Goal: Book appointment/travel/reservation

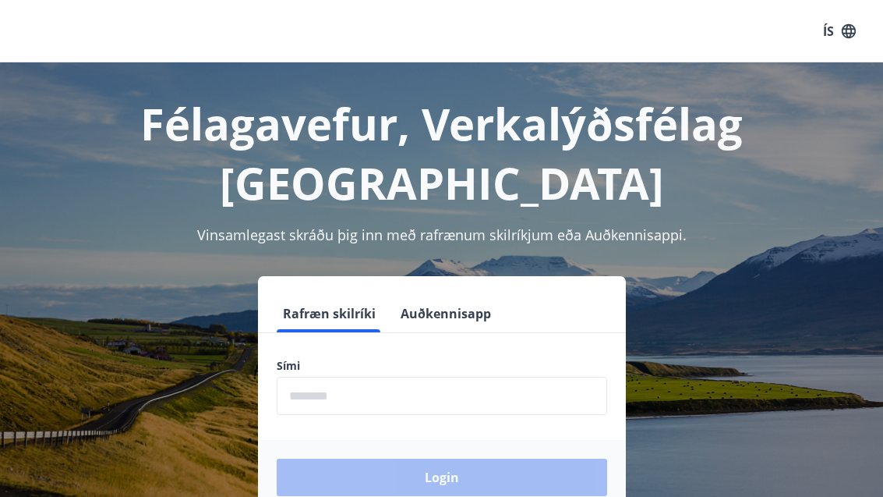
click at [427, 393] on input "phone" at bounding box center [442, 396] width 331 height 38
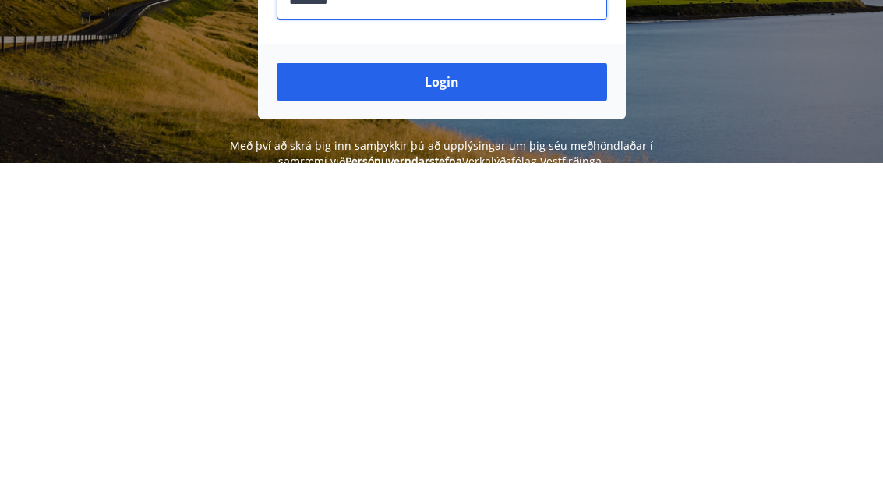
scroll to position [70, 0]
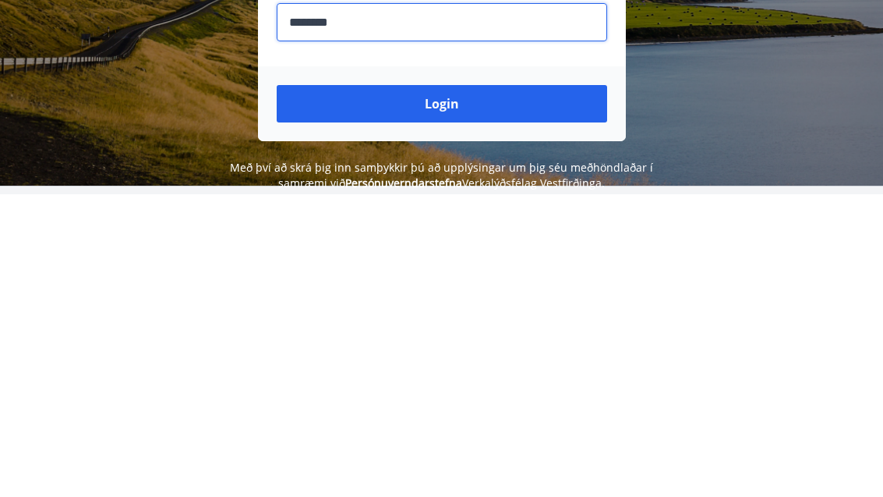
type input "********"
click at [512, 388] on button "Login" at bounding box center [442, 406] width 331 height 37
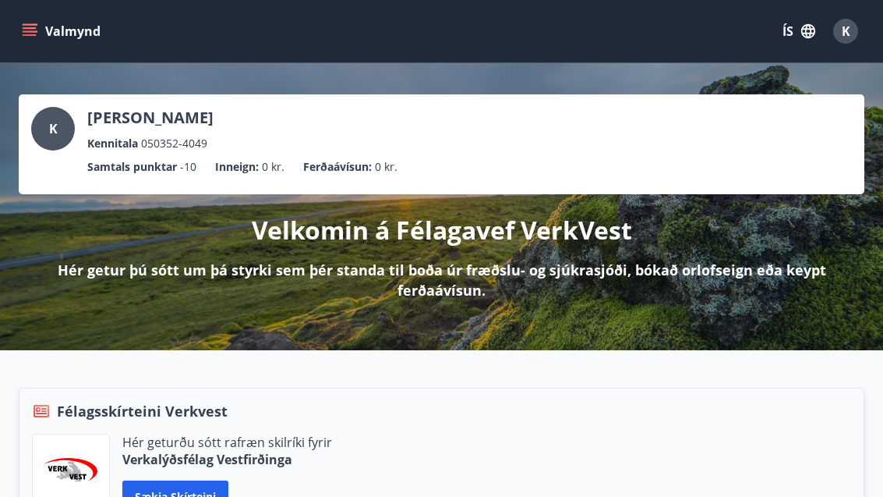
click at [761, 289] on p "Hér getur þú sótt um þá styrki sem þér standa til boða úr fræðslu- og sjúkrasjó…" at bounding box center [442, 280] width 796 height 41
click at [35, 31] on icon "menu" at bounding box center [31, 31] width 17 height 2
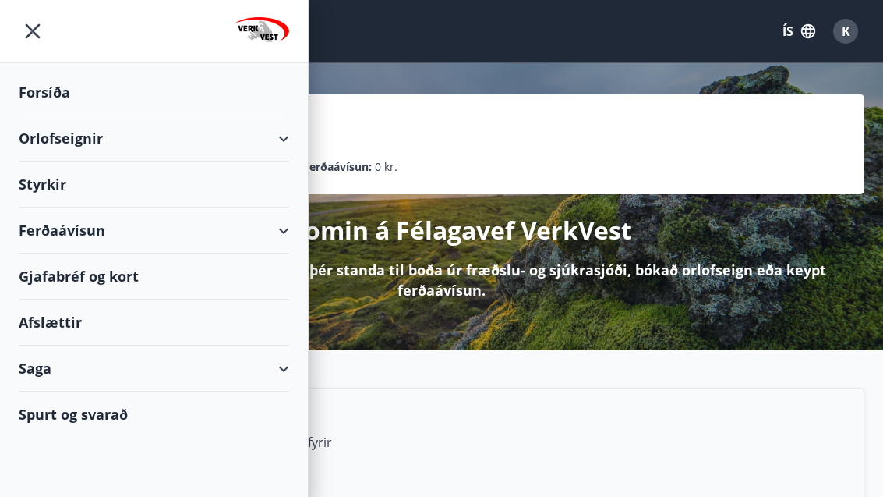
click at [43, 140] on div "Orlofseignir" at bounding box center [154, 138] width 271 height 46
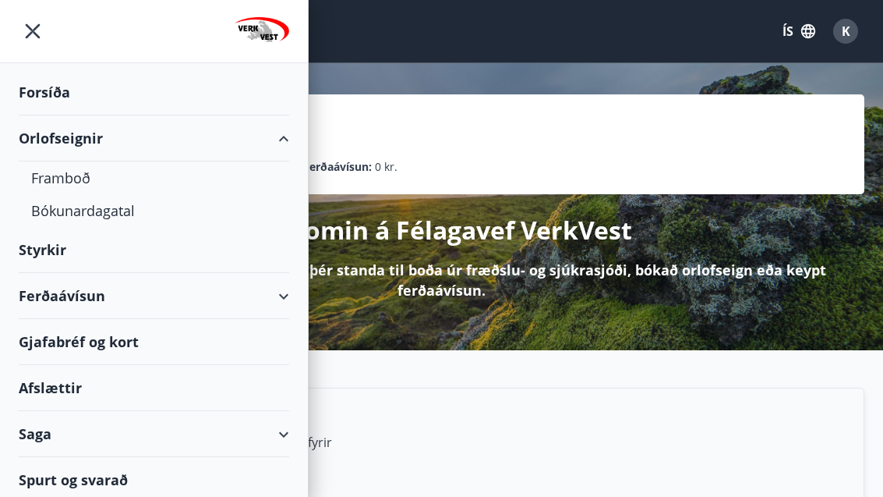
click at [54, 171] on div "Framboð" at bounding box center [154, 177] width 246 height 33
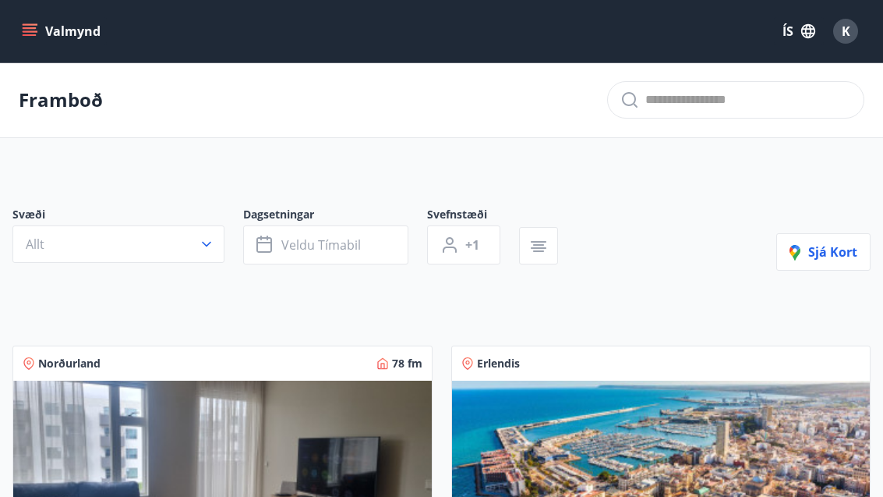
click at [207, 248] on icon "button" at bounding box center [207, 244] width 16 height 16
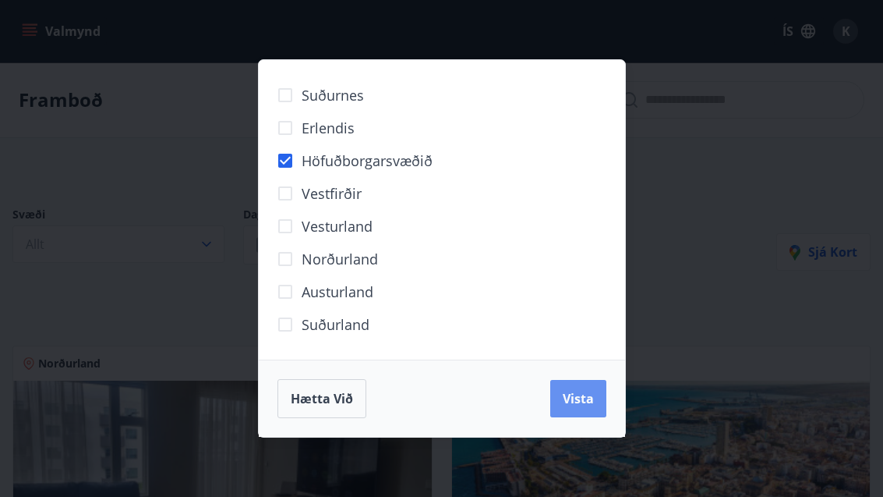
click at [597, 409] on button "Vista" at bounding box center [579, 398] width 56 height 37
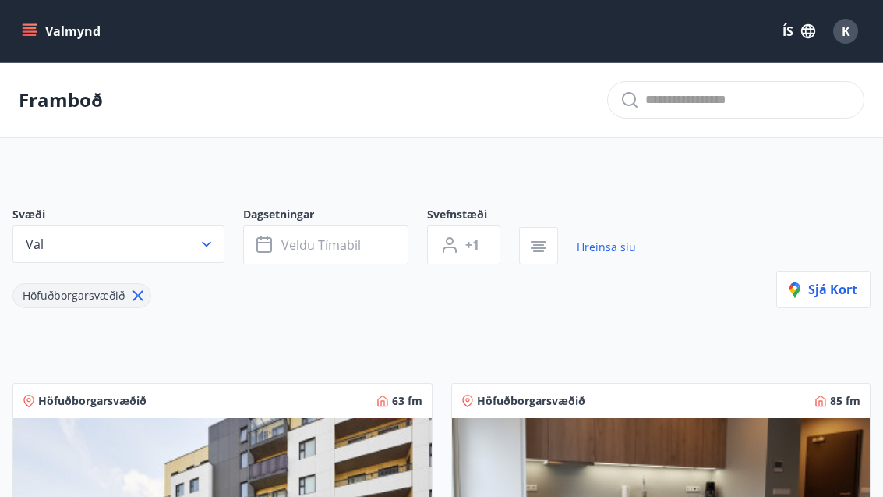
click at [304, 257] on button "Veldu tímabil" at bounding box center [325, 244] width 165 height 39
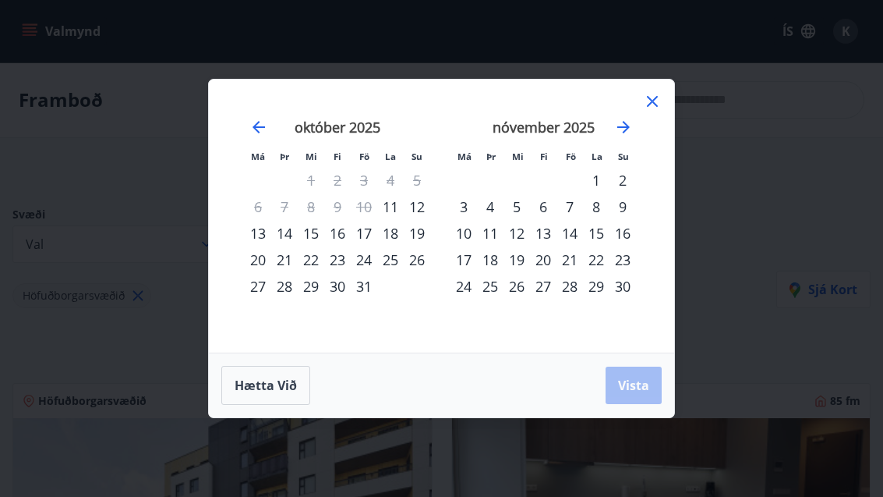
click at [335, 225] on div "16" at bounding box center [337, 233] width 27 height 27
click at [328, 257] on div "23" at bounding box center [337, 259] width 27 height 27
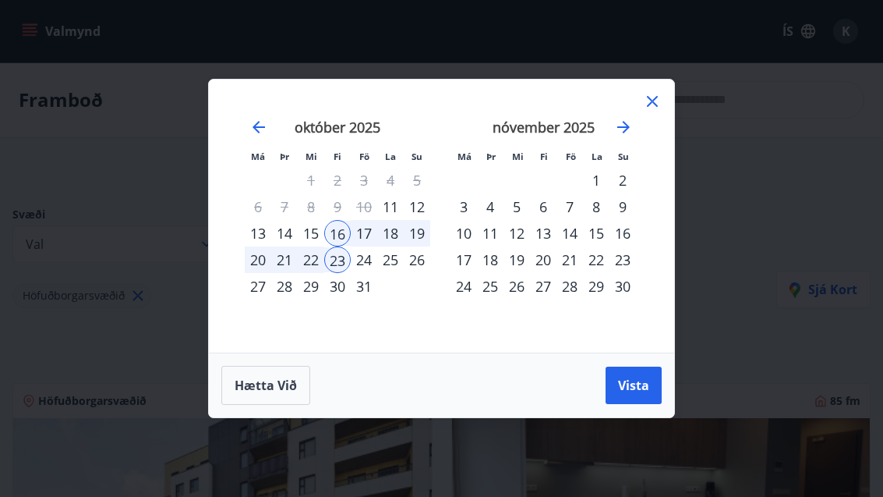
click at [653, 375] on button "Vista" at bounding box center [634, 384] width 56 height 37
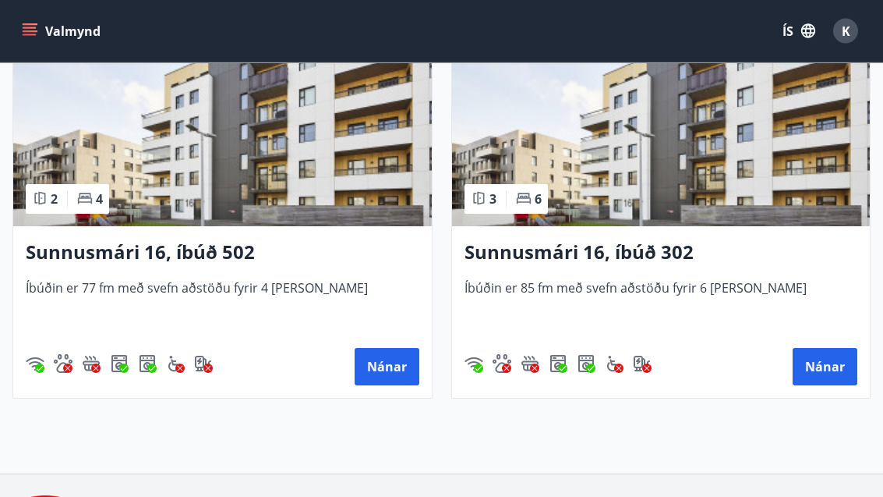
scroll to position [389, 0]
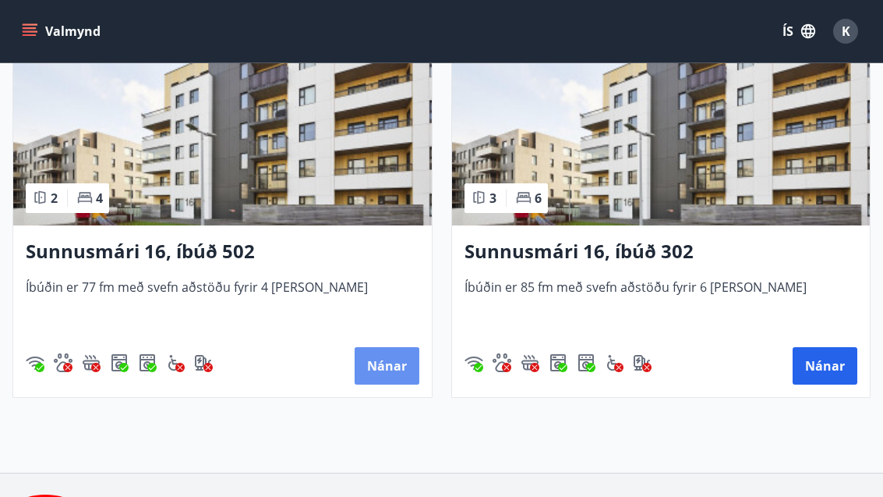
click at [395, 365] on button "Nánar" at bounding box center [387, 365] width 65 height 37
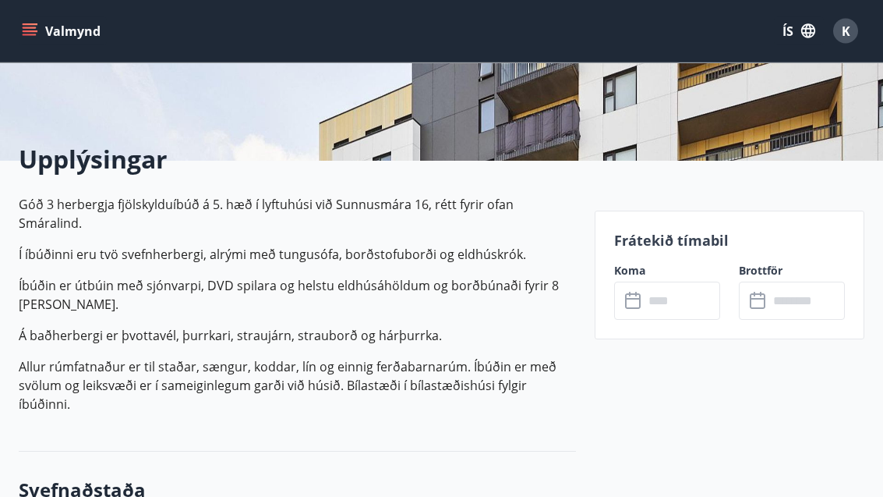
scroll to position [307, 0]
click at [668, 303] on input "text" at bounding box center [682, 300] width 76 height 38
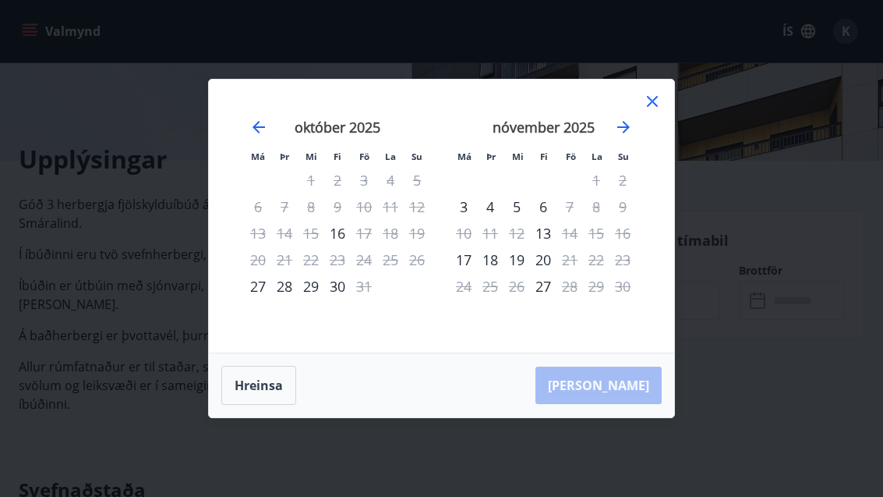
click at [658, 100] on icon at bounding box center [652, 101] width 19 height 19
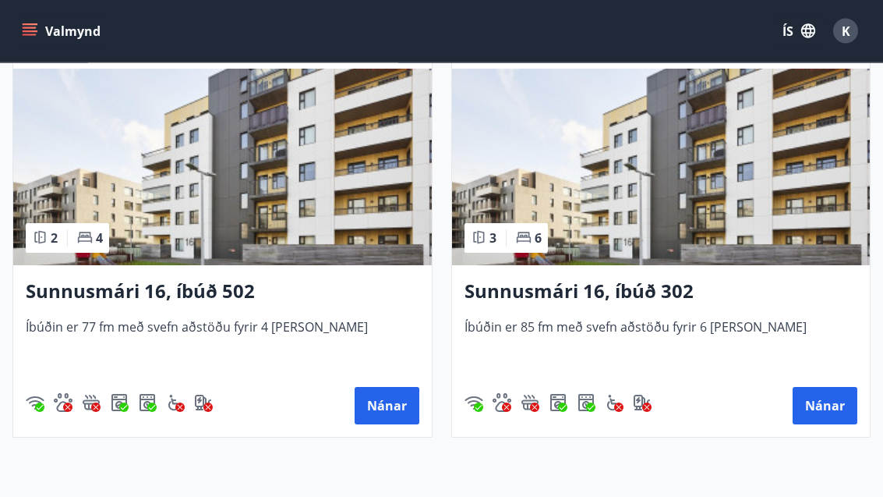
scroll to position [343, 0]
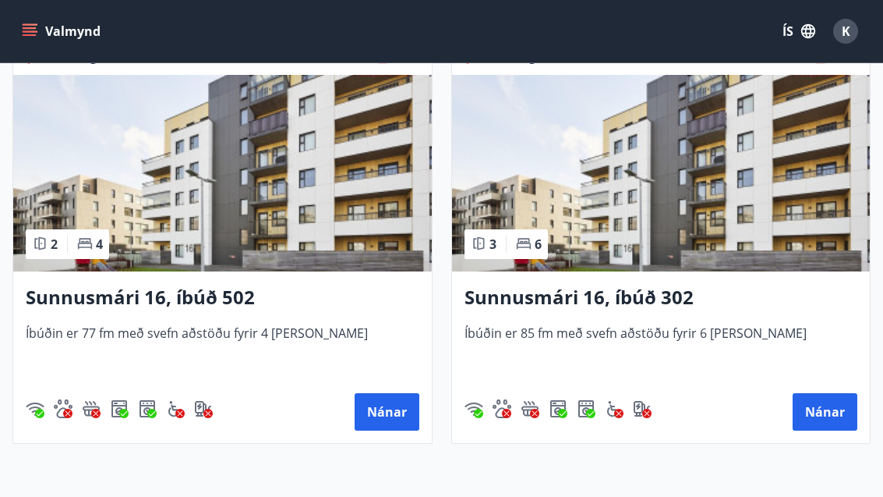
click at [835, 416] on button "Nánar" at bounding box center [825, 411] width 65 height 37
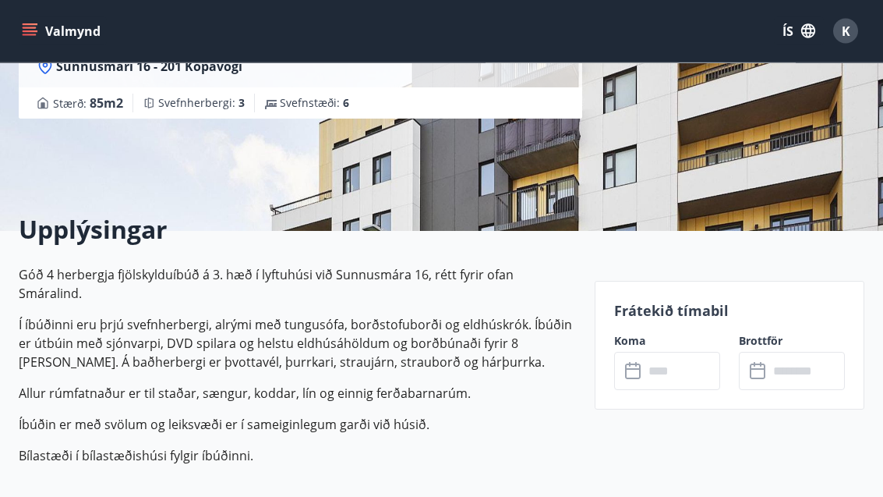
scroll to position [237, 0]
click at [662, 370] on input "text" at bounding box center [682, 371] width 76 height 38
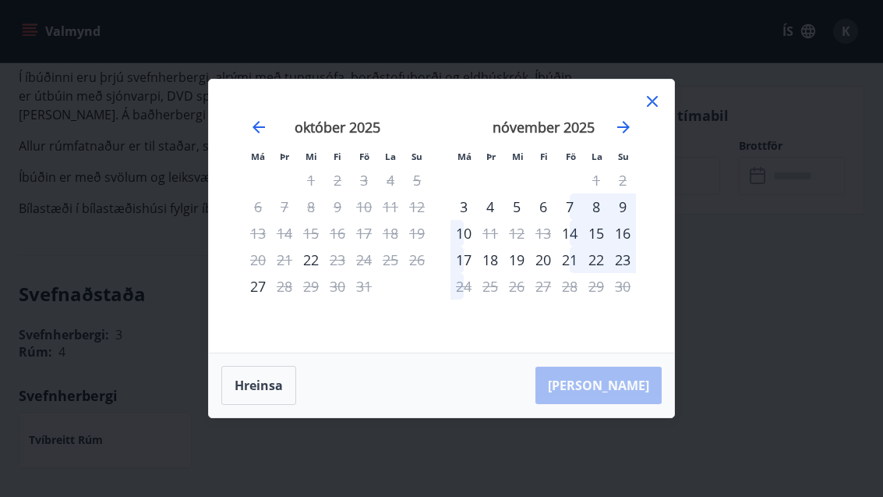
scroll to position [476, 0]
click at [228, 265] on div "september 2025 1 2 3 4 5 6 7 8 9 10 11 12 13 14 15 16 17 18 19 20 21 22 23 24 2…" at bounding box center [441, 215] width 427 height 235
click at [254, 405] on button "Hreinsa" at bounding box center [258, 385] width 75 height 39
click at [643, 414] on div "Hreinsa Taka Frá" at bounding box center [442, 385] width 466 height 64
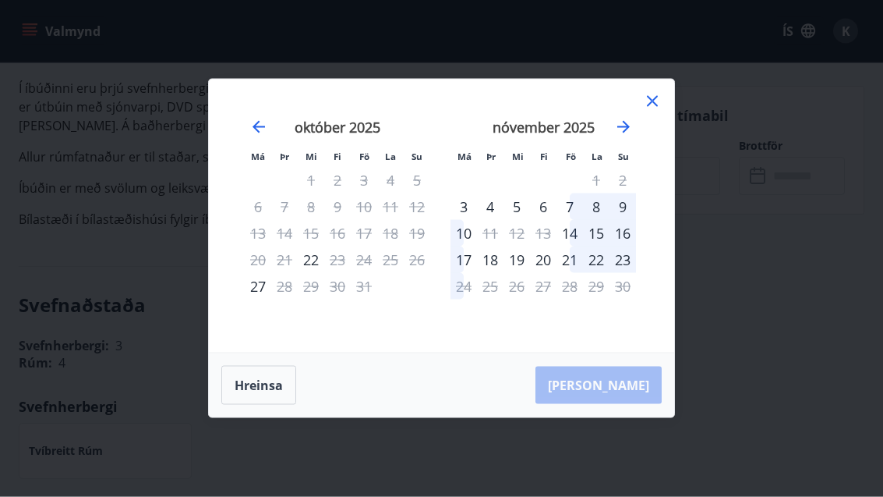
scroll to position [473, 0]
click at [659, 111] on icon at bounding box center [652, 101] width 19 height 19
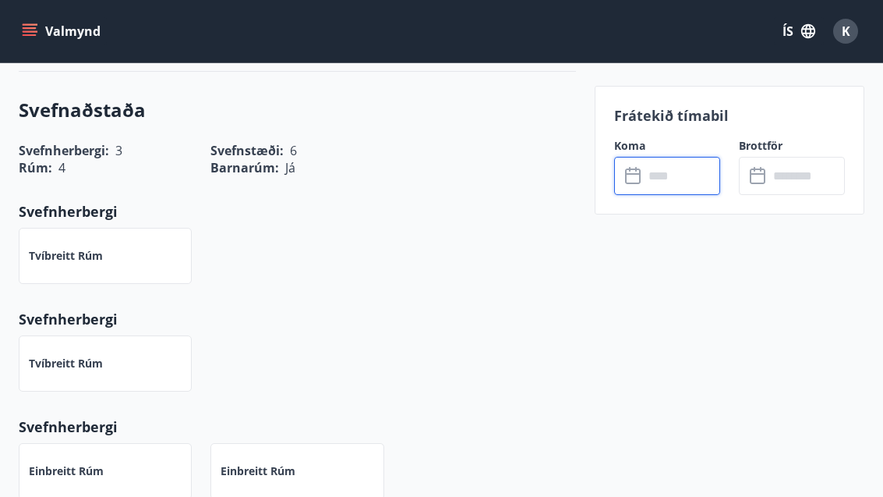
scroll to position [718, 0]
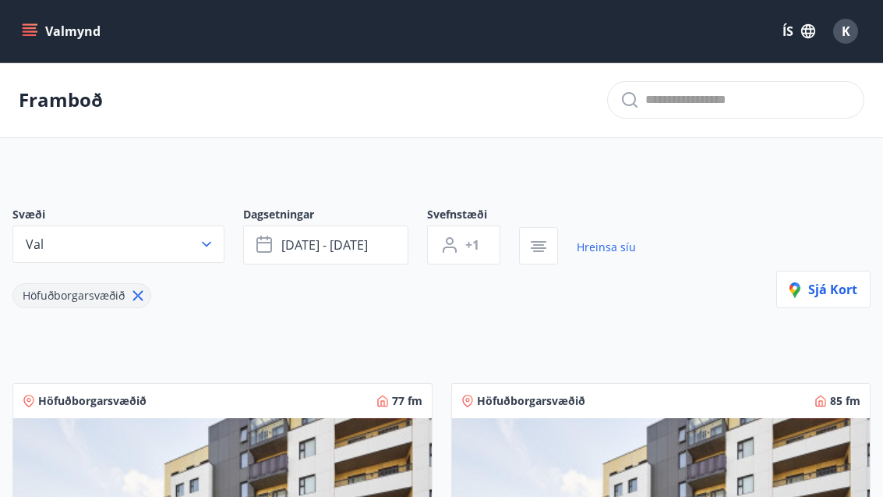
click at [201, 241] on icon "button" at bounding box center [207, 244] width 16 height 16
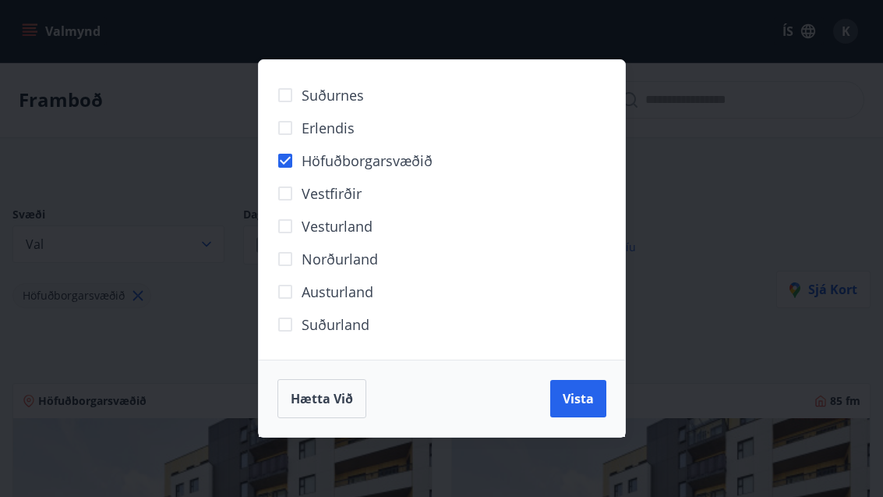
click at [668, 257] on div "Suðurnes Erlendis Höfuðborgarsvæðið Vestfirðir Vesturland Norðurland Austurland…" at bounding box center [441, 248] width 883 height 497
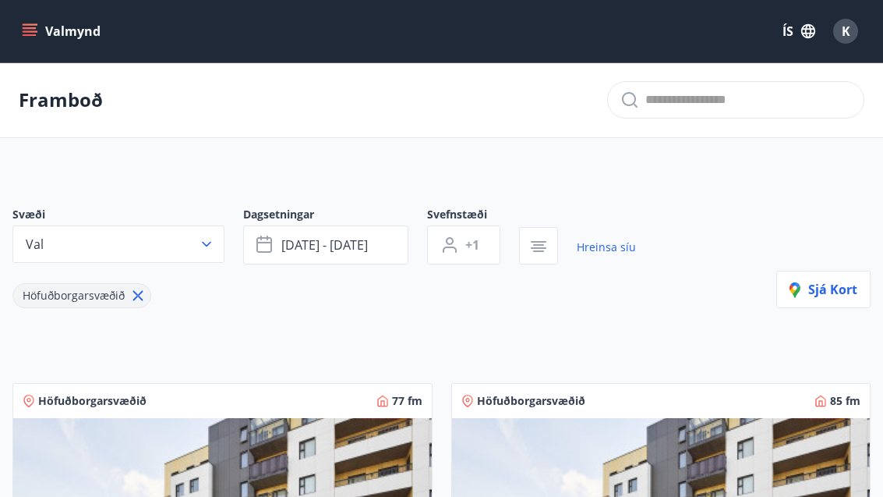
click at [30, 29] on icon "menu" at bounding box center [30, 28] width 14 height 2
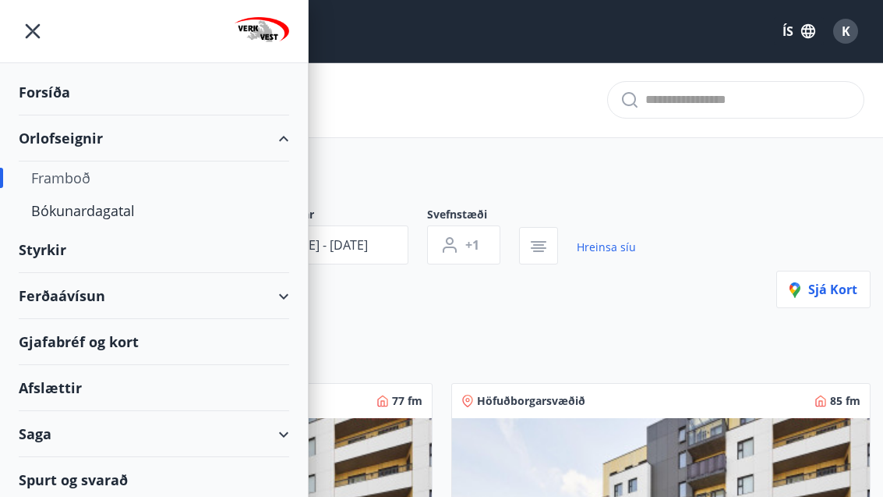
click at [69, 207] on div "Bókunardagatal" at bounding box center [154, 210] width 246 height 33
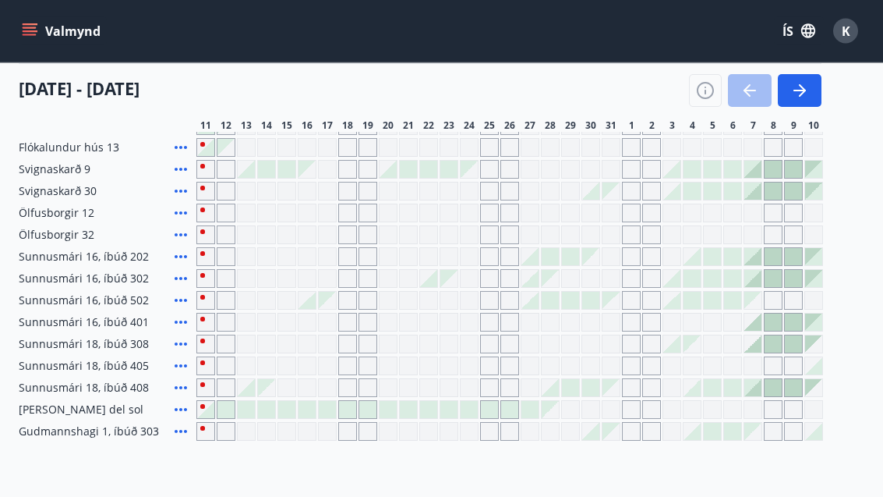
scroll to position [287, 0]
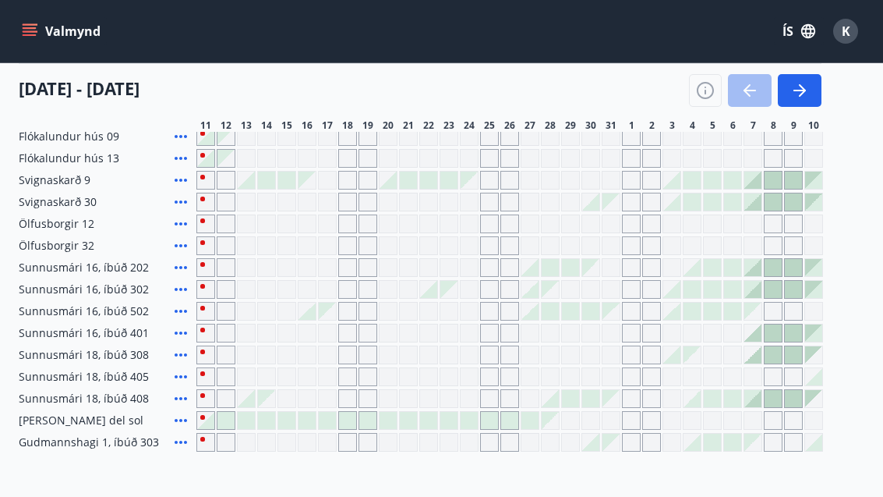
click at [430, 285] on div at bounding box center [428, 289] width 17 height 17
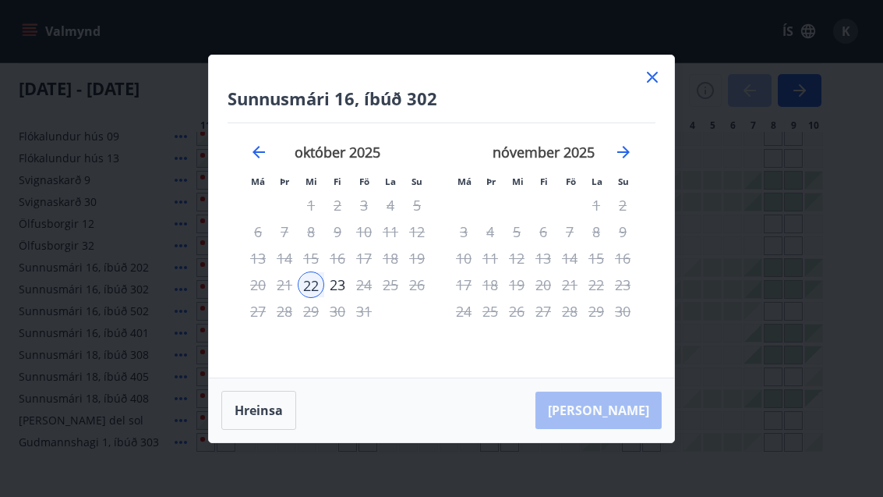
click at [713, 86] on div "Sunnusmári 16, íbúð 302 Má Þr Mi Fi Fö La Su Má Þr Mi Fi Fö La Su september 202…" at bounding box center [441, 248] width 883 height 497
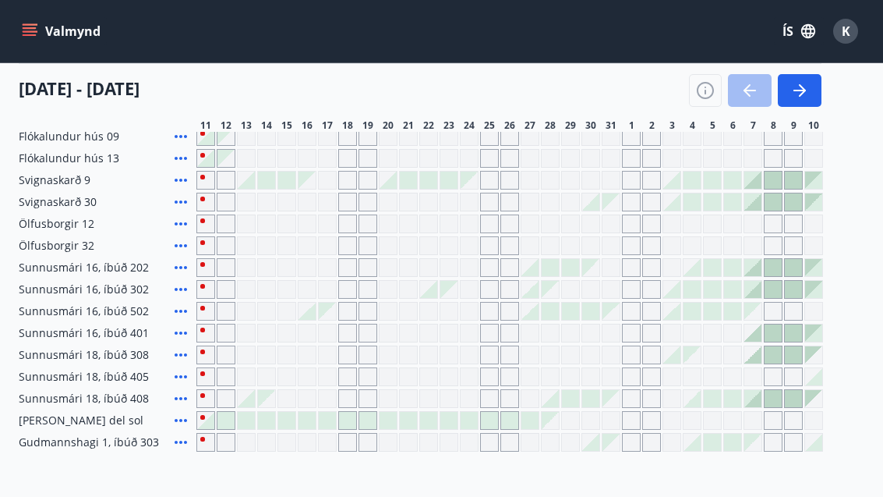
click at [648, 98] on div "11 október - 10 nóvember" at bounding box center [420, 85] width 803 height 44
click at [820, 101] on button "button" at bounding box center [800, 90] width 44 height 33
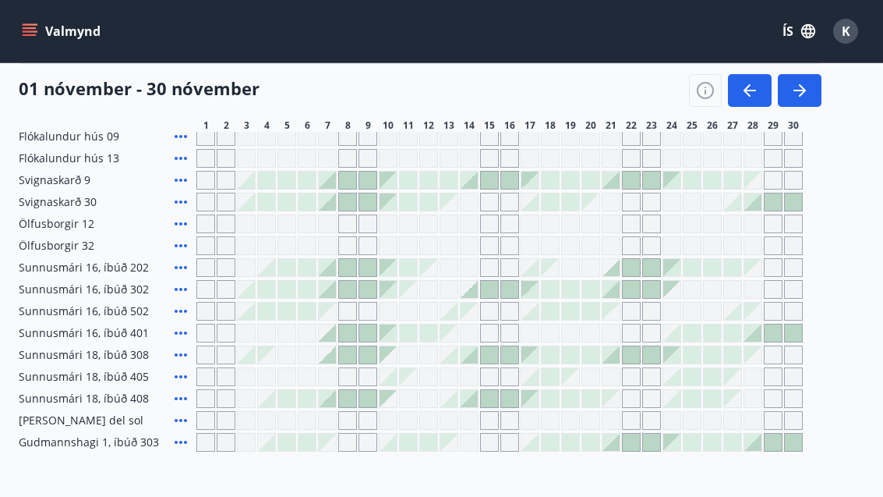
click at [810, 105] on button "button" at bounding box center [800, 90] width 44 height 33
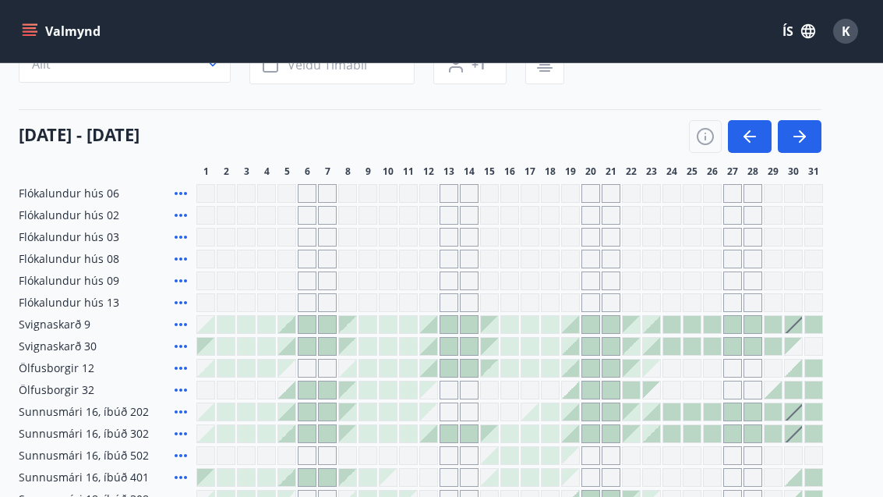
scroll to position [141, 0]
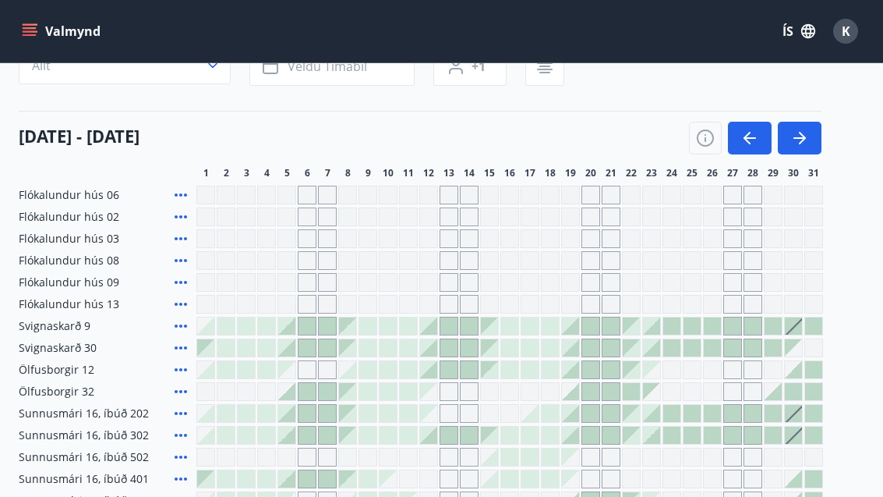
click at [803, 140] on icon "button" at bounding box center [802, 138] width 7 height 12
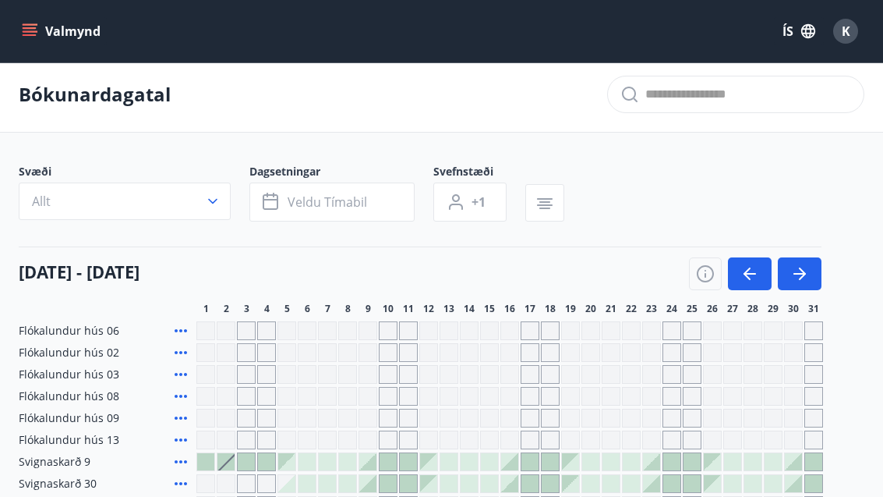
scroll to position [0, 0]
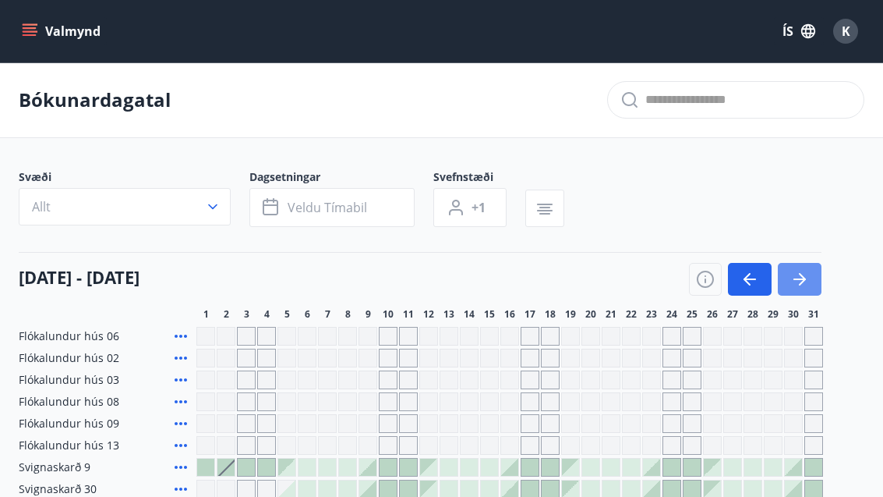
click at [809, 281] on button "button" at bounding box center [800, 279] width 44 height 33
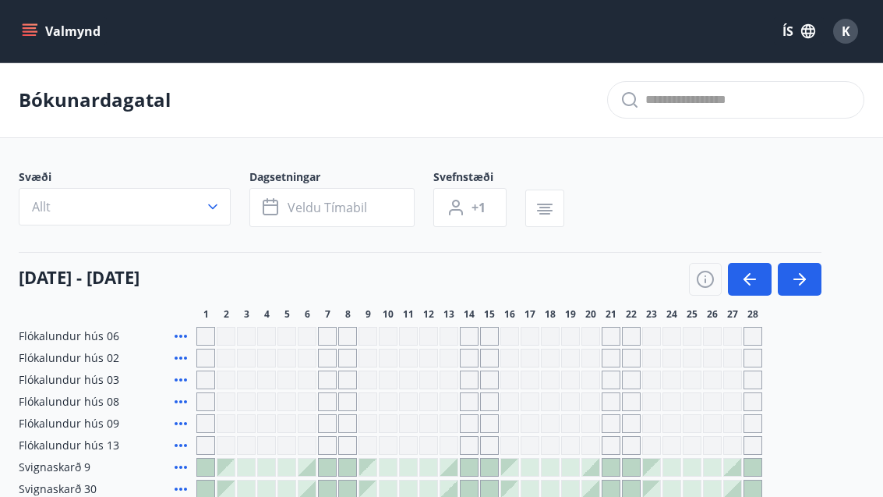
click at [806, 276] on icon "button" at bounding box center [800, 279] width 19 height 19
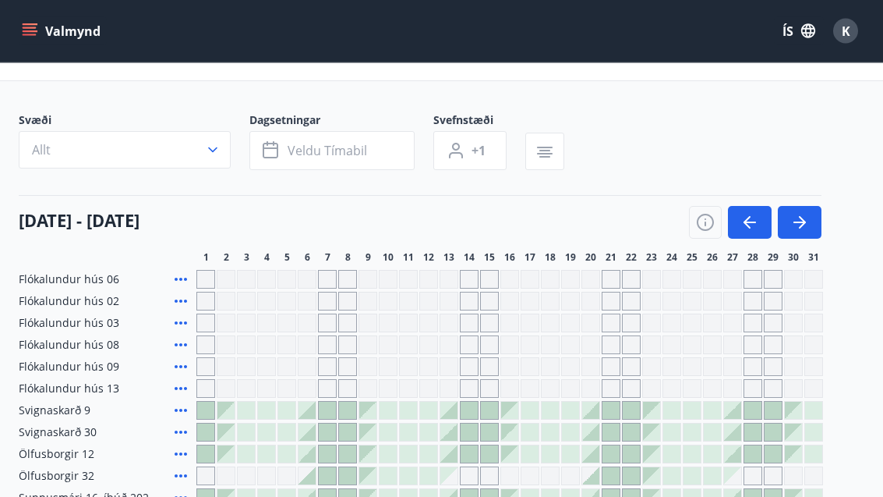
scroll to position [54, 0]
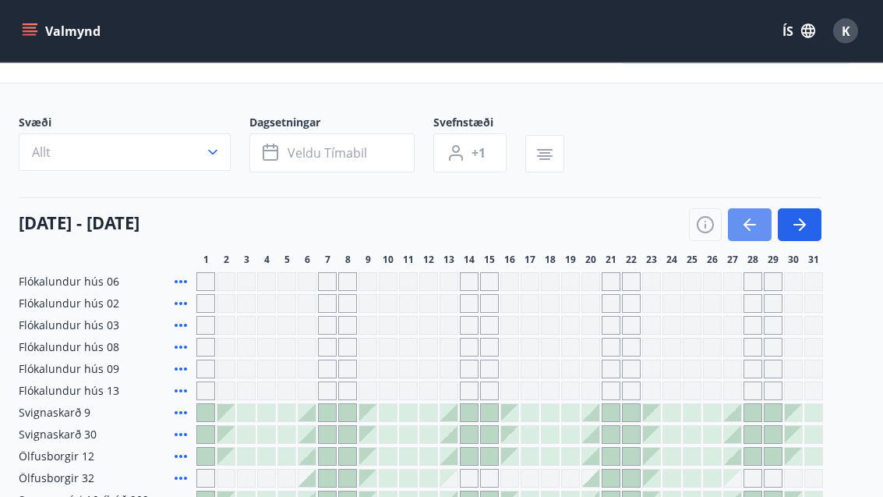
click at [735, 235] on button "button" at bounding box center [750, 225] width 44 height 33
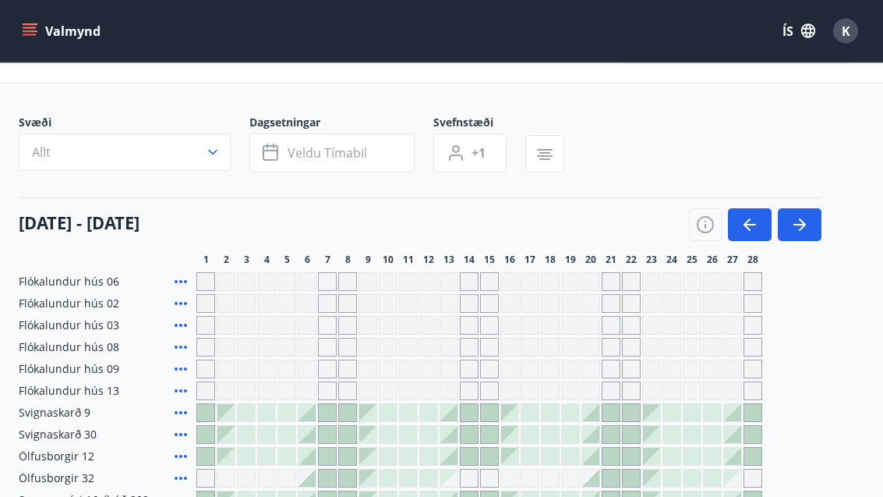
scroll to position [55, 0]
click at [743, 235] on button "button" at bounding box center [750, 224] width 44 height 33
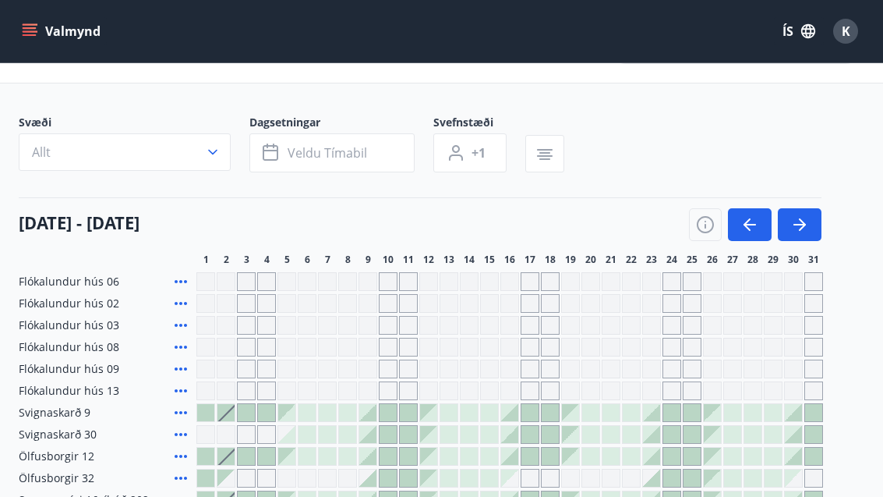
click at [739, 233] on button "button" at bounding box center [750, 224] width 44 height 33
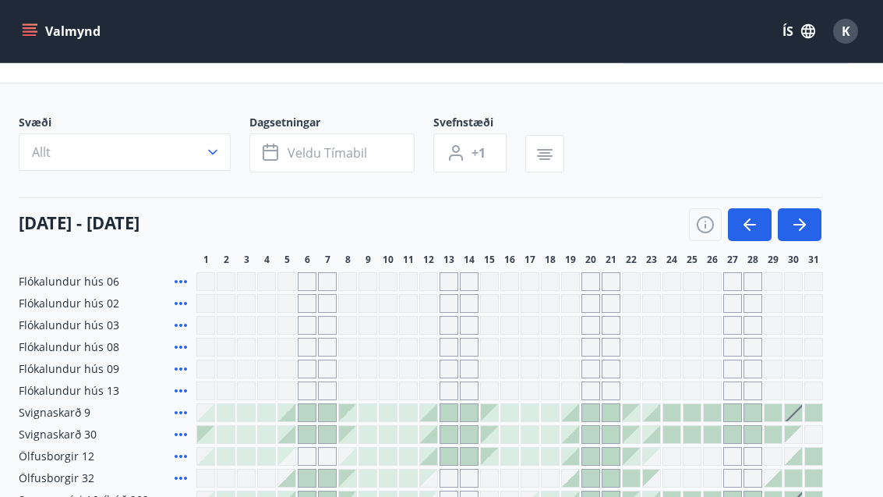
click at [749, 228] on icon "button" at bounding box center [747, 224] width 7 height 12
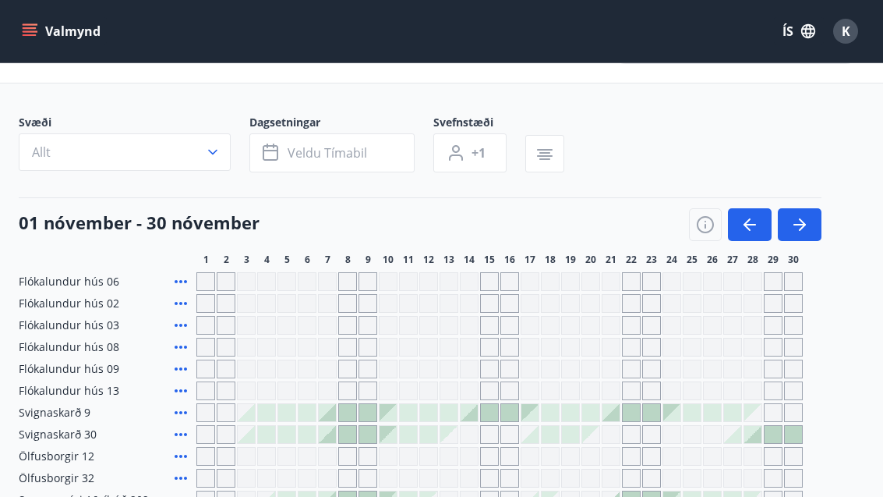
click at [759, 233] on icon "button" at bounding box center [750, 224] width 19 height 19
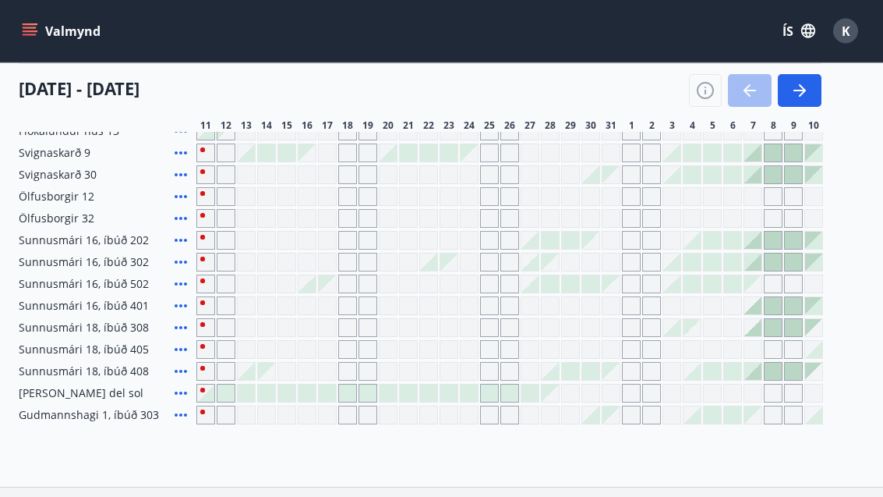
scroll to position [301, 0]
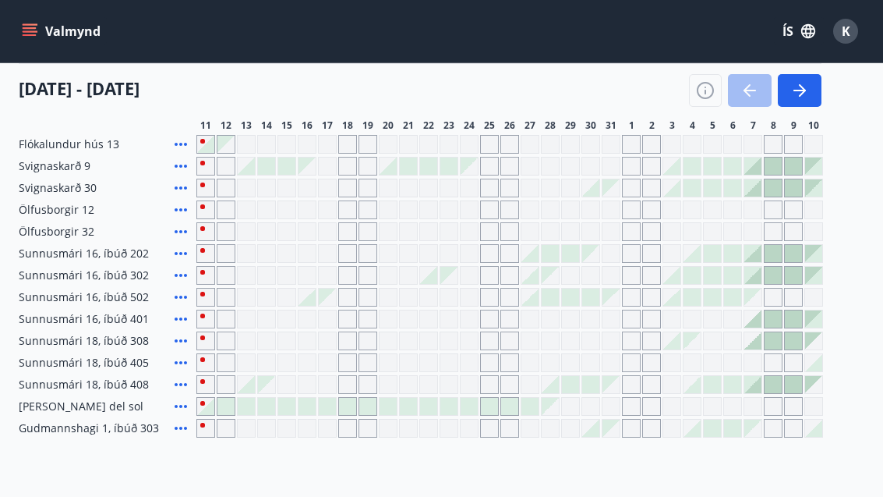
click at [784, 386] on div at bounding box center [793, 384] width 19 height 19
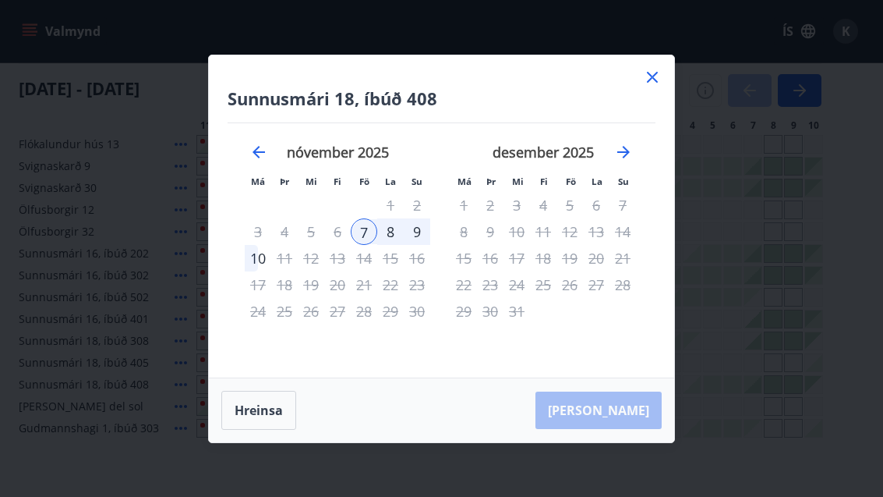
click at [656, 87] on icon at bounding box center [652, 77] width 19 height 19
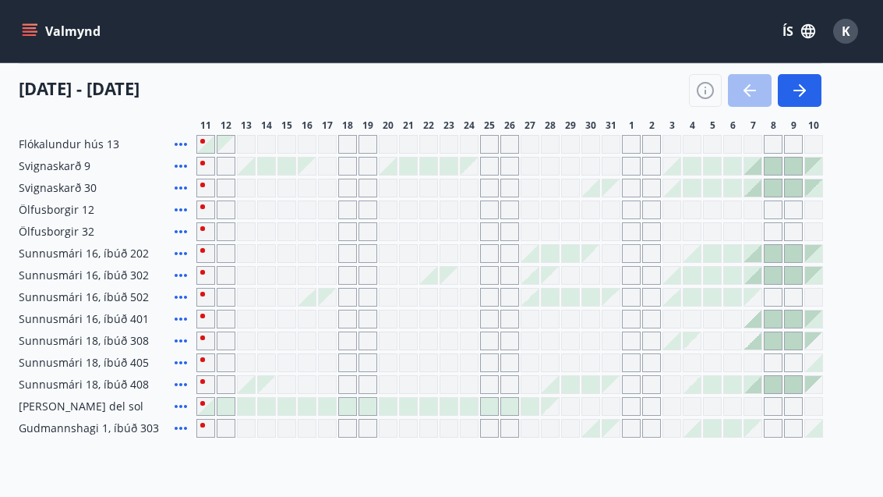
click at [533, 297] on div at bounding box center [530, 297] width 17 height 17
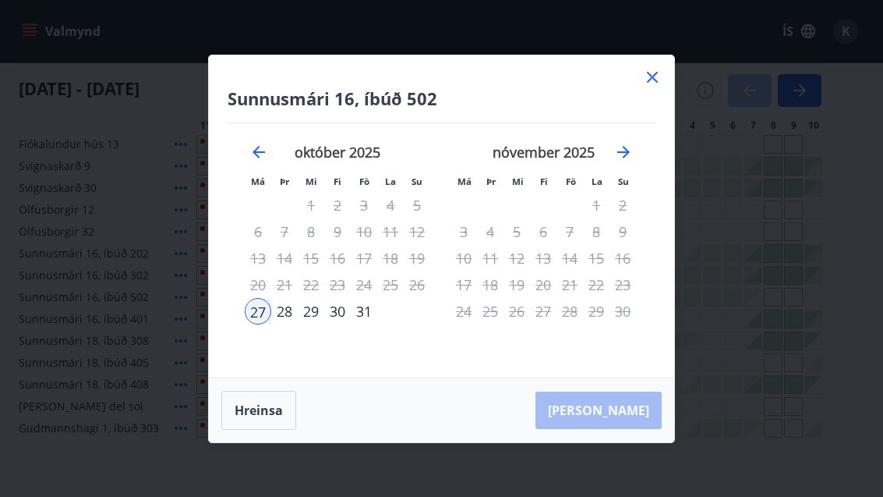
click at [660, 87] on icon at bounding box center [652, 77] width 19 height 19
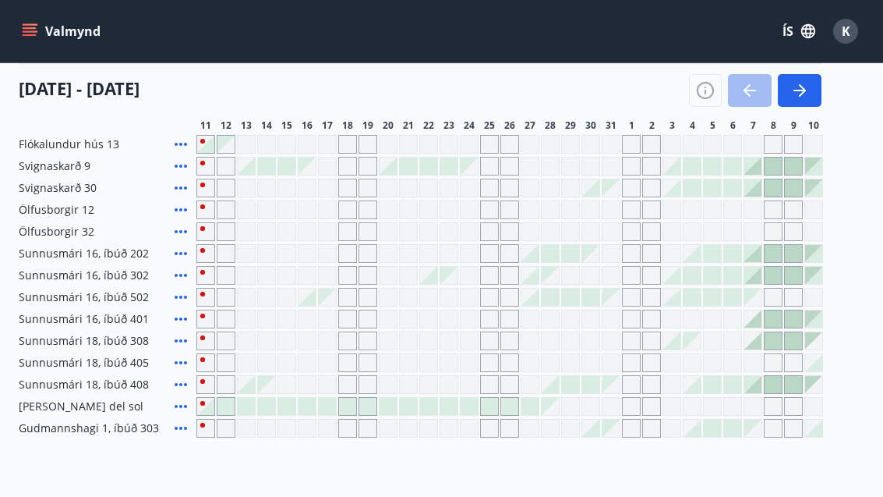
click at [646, 102] on div "11 október - 10 nóvember" at bounding box center [420, 85] width 803 height 44
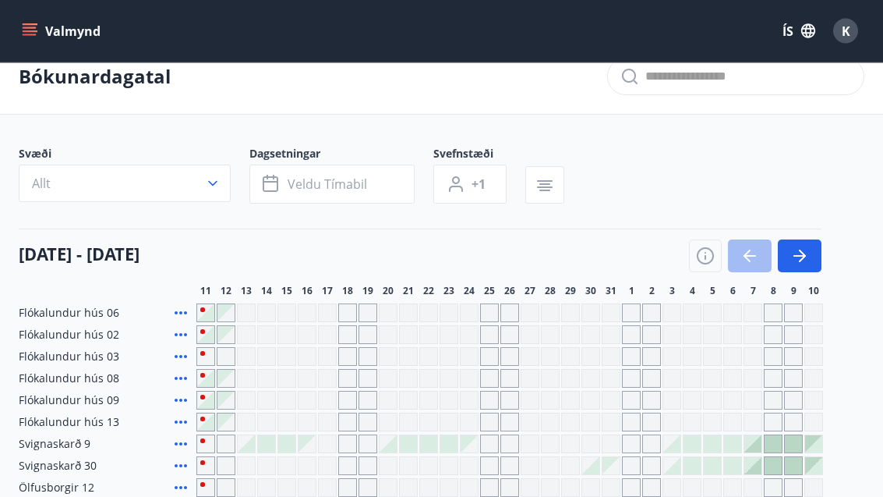
scroll to position [0, 0]
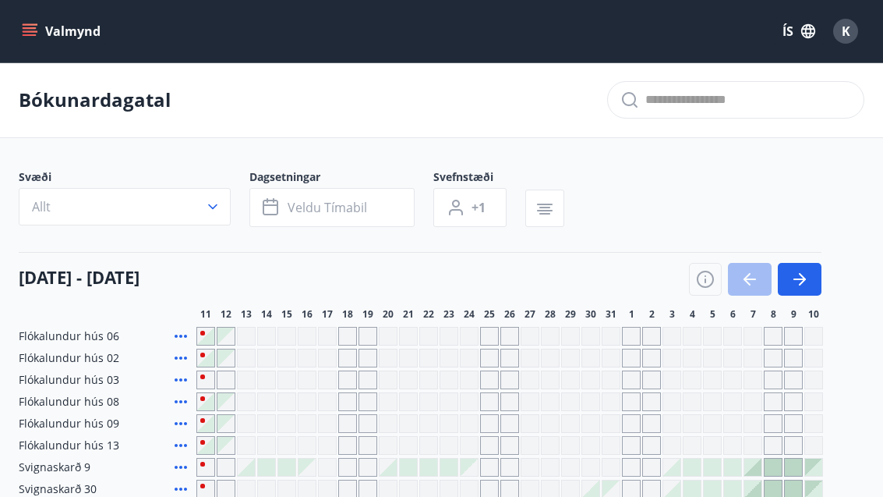
click at [33, 19] on button "Valmynd" at bounding box center [63, 31] width 88 height 28
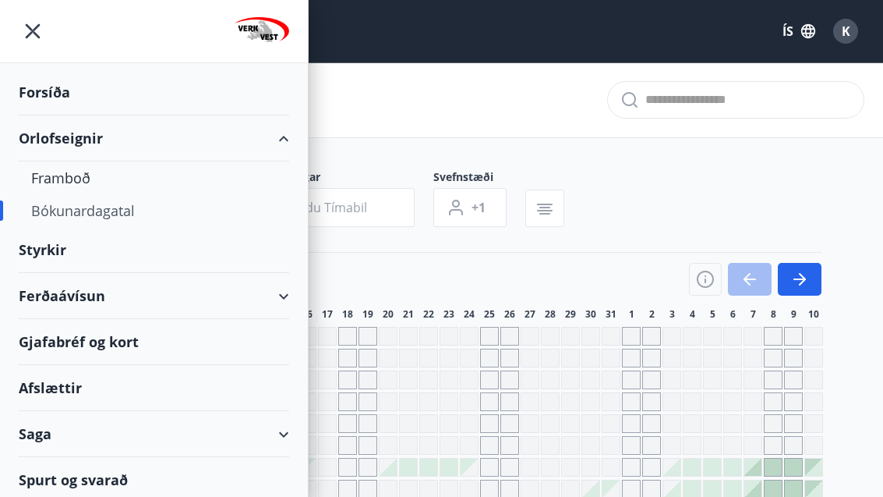
click at [56, 386] on div "Afslættir" at bounding box center [154, 388] width 271 height 46
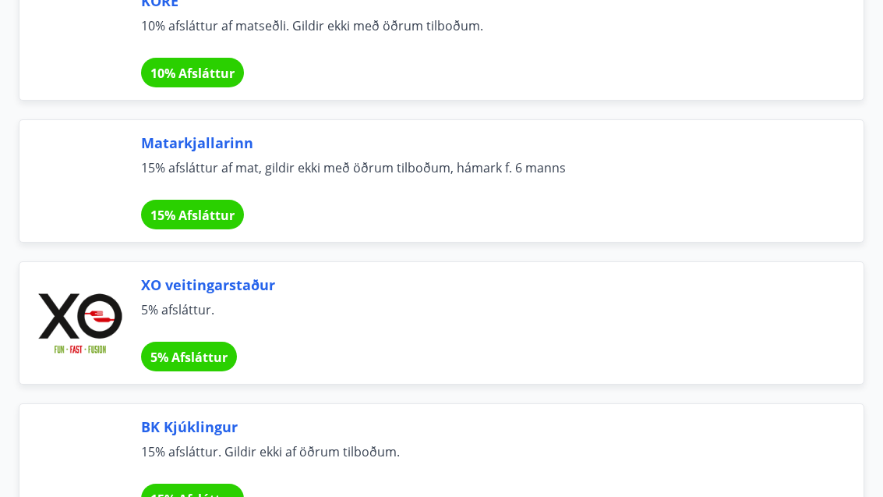
scroll to position [2451, 0]
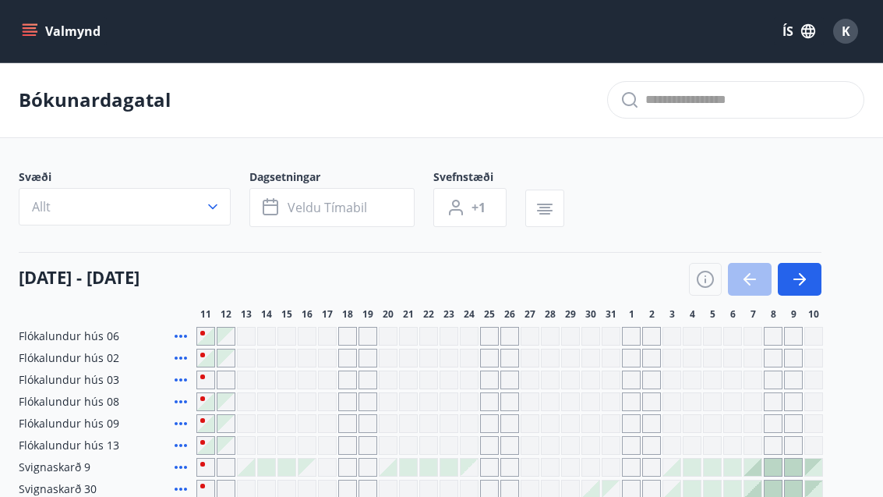
click at [31, 19] on button "Valmynd" at bounding box center [63, 31] width 88 height 28
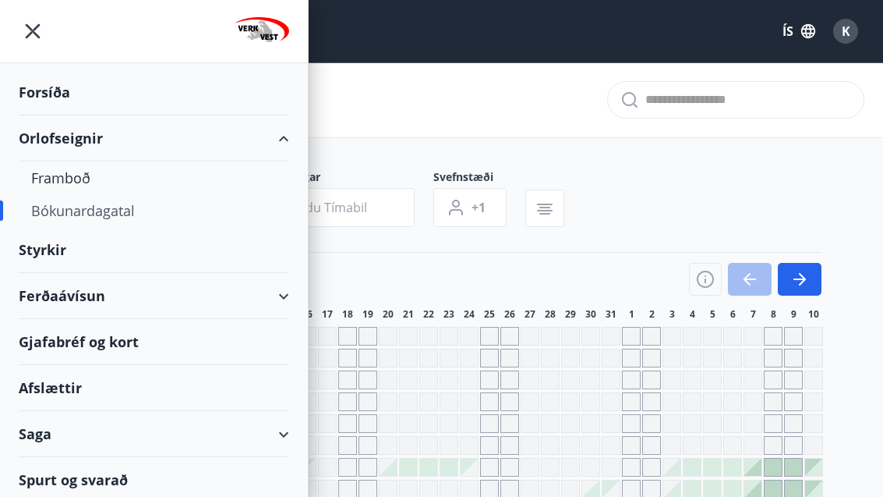
click at [63, 213] on div "Bókunardagatal" at bounding box center [154, 210] width 246 height 33
click at [70, 207] on div "Bókunardagatal" at bounding box center [154, 210] width 246 height 33
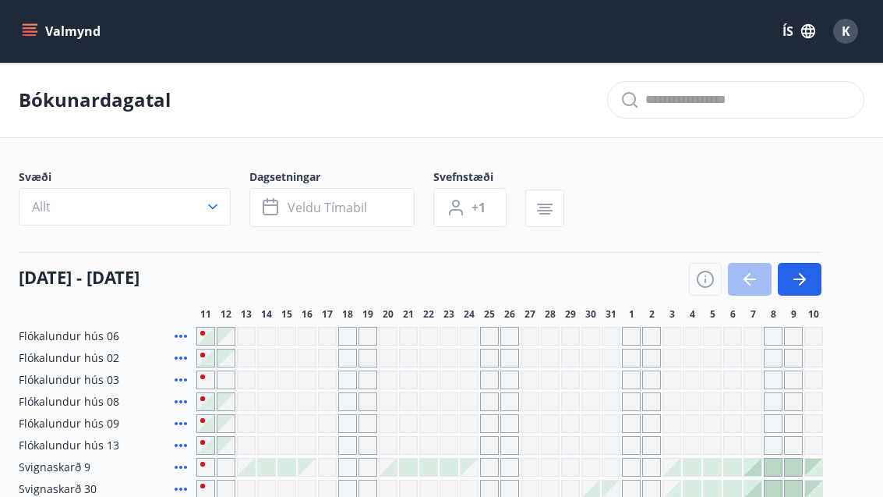
click at [700, 235] on div "Svæði Allt Dagsetningar Veldu tímabil Svefnstæði +1 11 október - 10 nóvember 11…" at bounding box center [442, 453] width 846 height 569
click at [388, 213] on button "Veldu tímabil" at bounding box center [332, 207] width 165 height 39
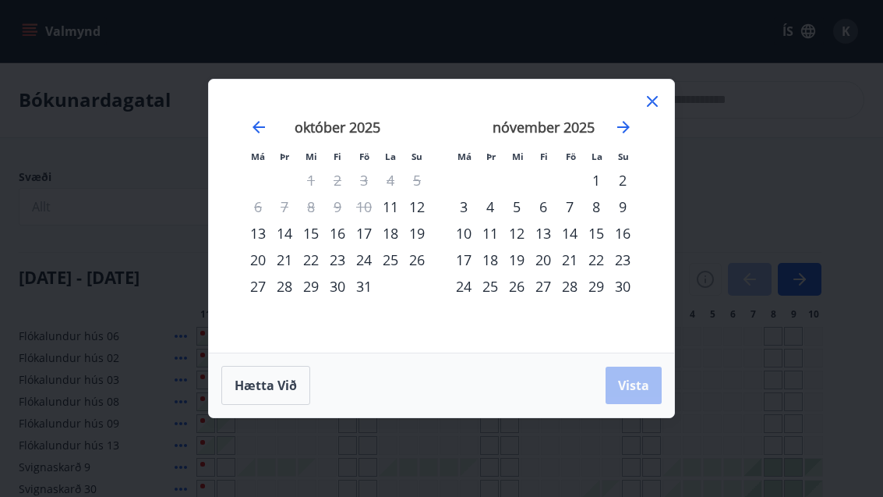
click at [311, 255] on div "22" at bounding box center [311, 259] width 27 height 27
click at [303, 290] on div "29" at bounding box center [311, 286] width 27 height 27
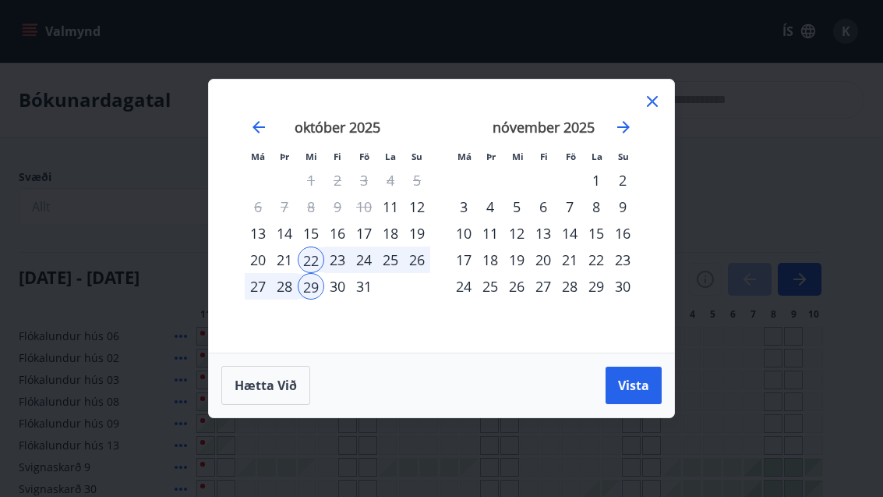
click at [660, 398] on button "Vista" at bounding box center [634, 384] width 56 height 37
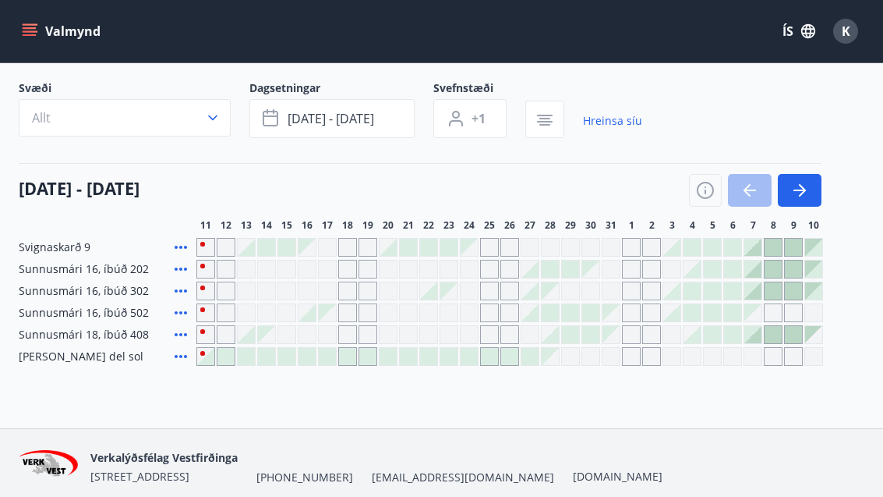
scroll to position [101, 0]
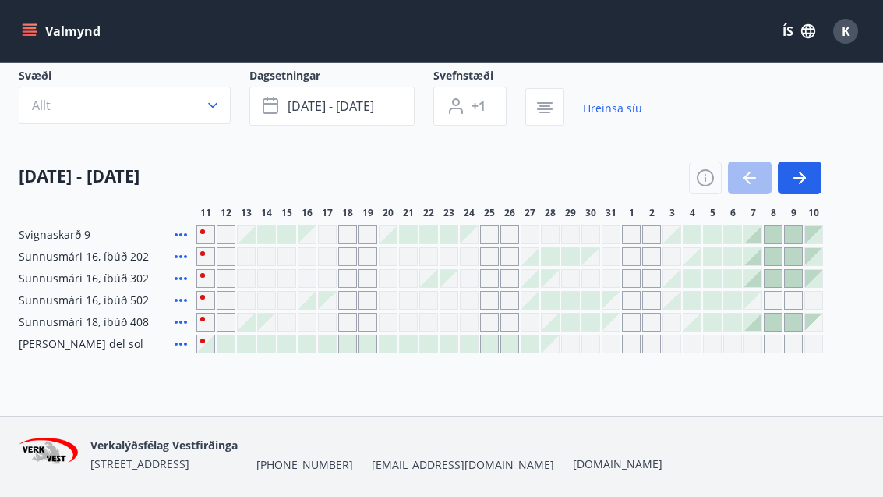
click at [553, 327] on div at bounding box center [550, 321] width 17 height 17
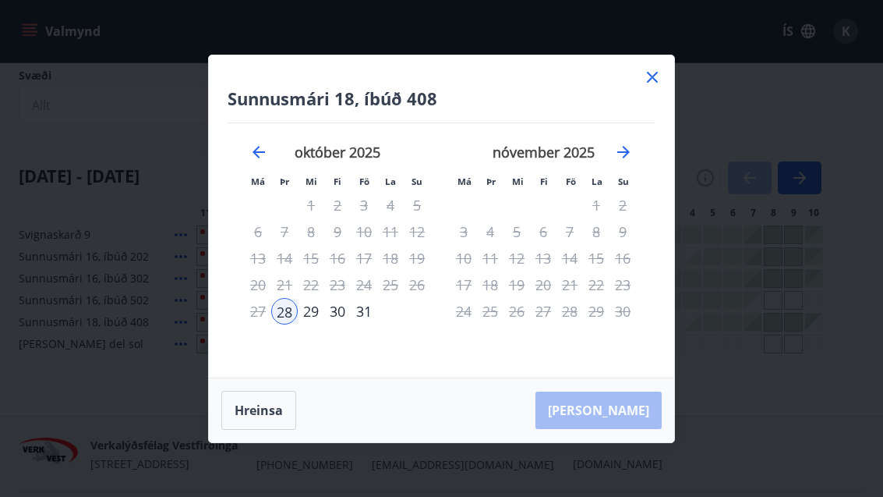
click at [660, 87] on icon at bounding box center [652, 77] width 19 height 19
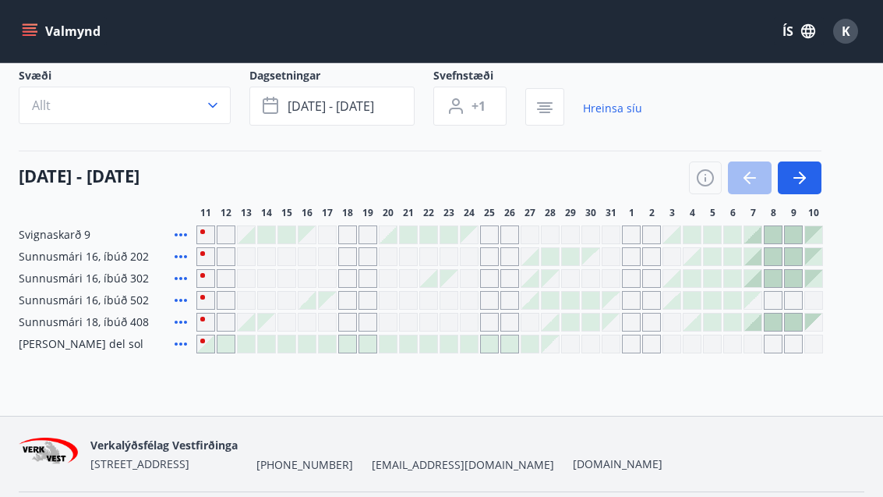
click at [533, 309] on div at bounding box center [530, 300] width 19 height 19
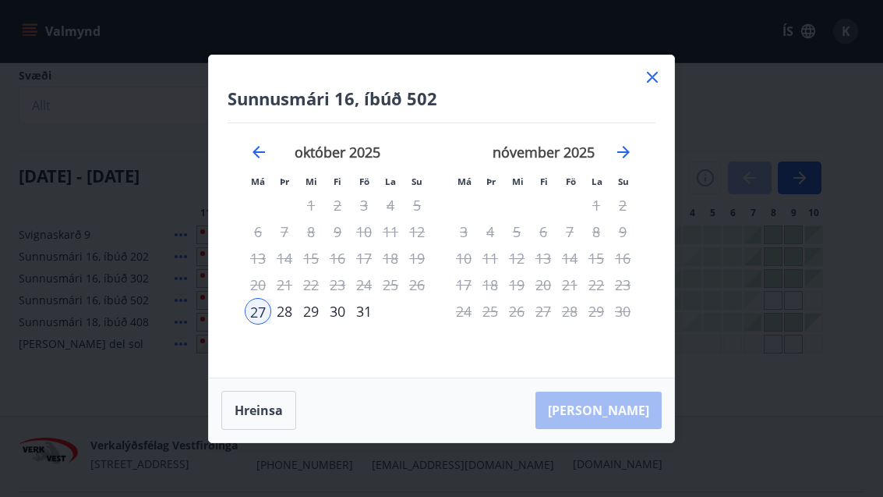
click at [653, 87] on icon at bounding box center [652, 77] width 19 height 19
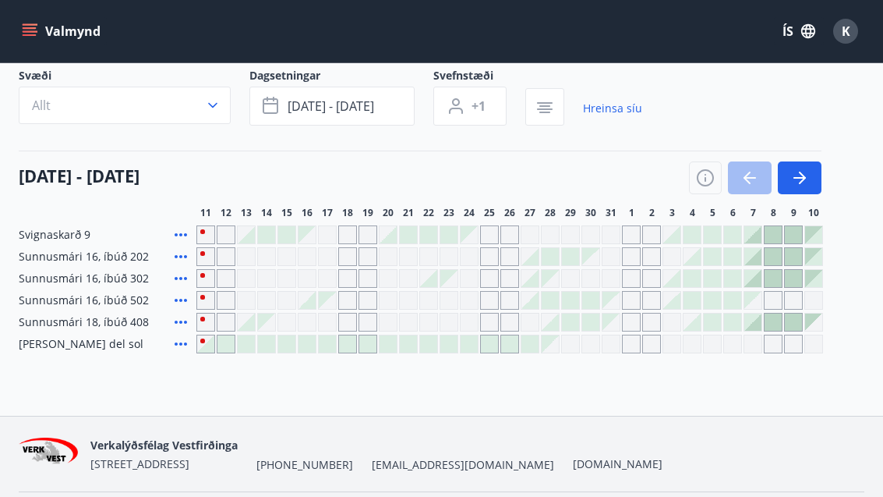
click at [533, 255] on div at bounding box center [530, 256] width 17 height 17
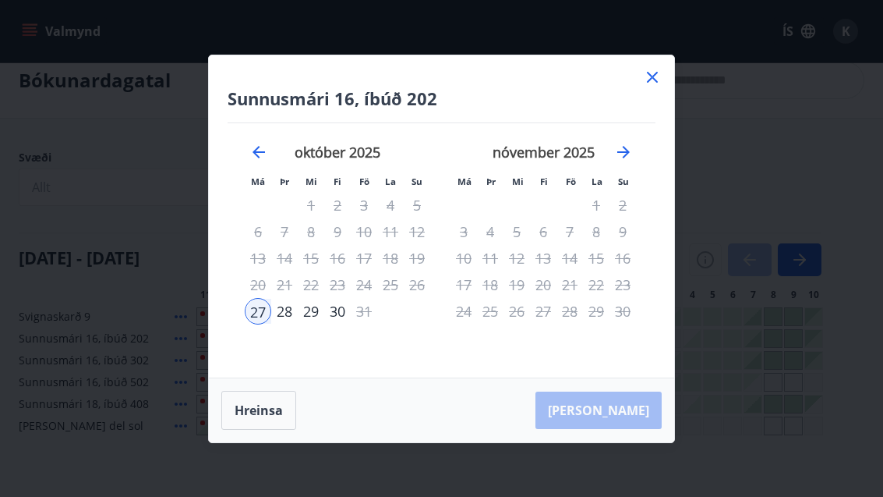
scroll to position [0, 0]
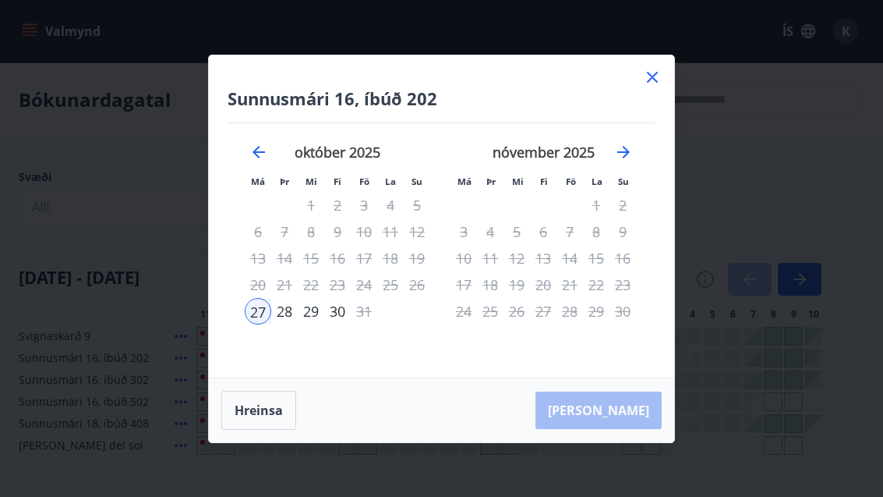
click at [646, 428] on div "Hreinsa Taka Frá" at bounding box center [442, 410] width 466 height 64
click at [661, 83] on icon at bounding box center [652, 77] width 19 height 19
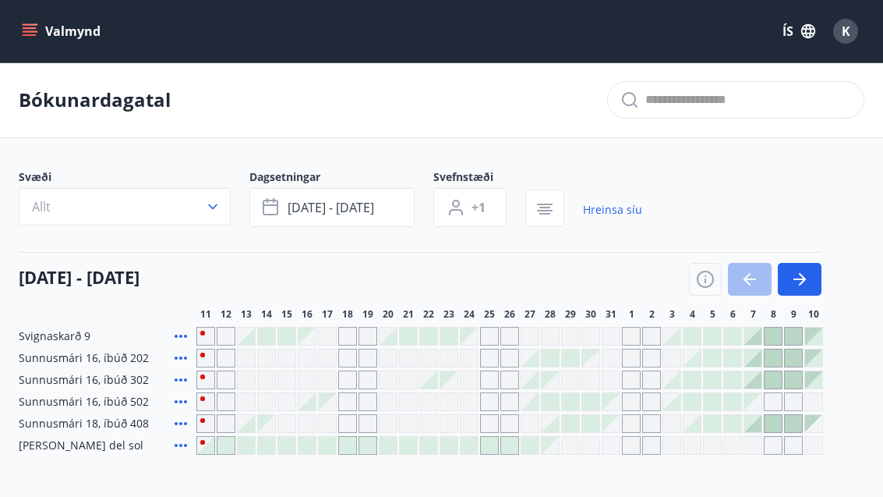
click at [34, 23] on icon "menu" at bounding box center [30, 31] width 16 height 16
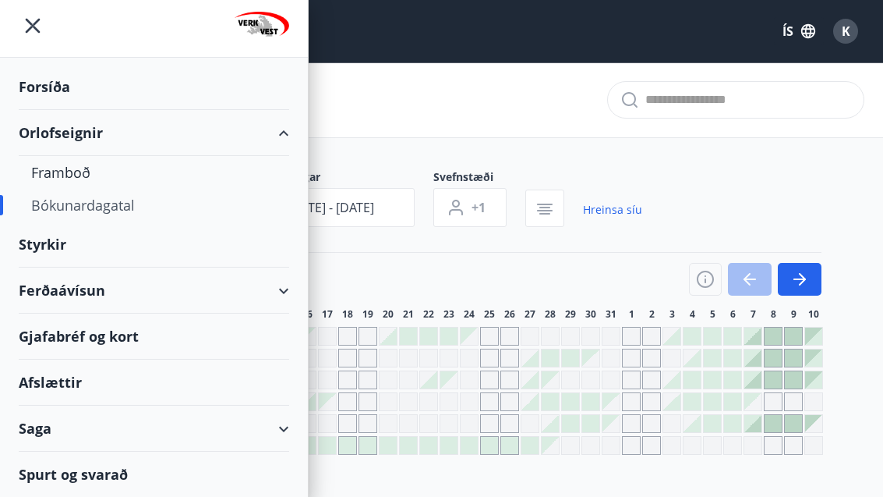
scroll to position [5, 0]
click at [34, 426] on div "Saga" at bounding box center [154, 428] width 271 height 46
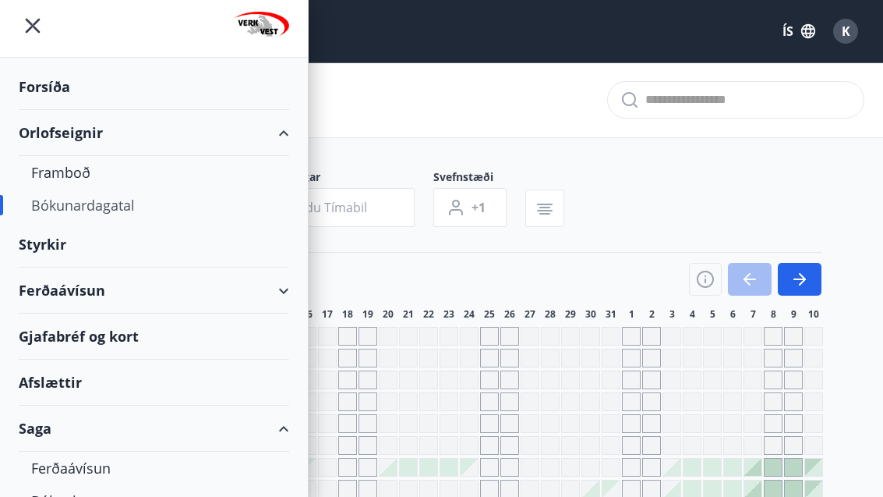
click at [276, 425] on div "Saga" at bounding box center [154, 428] width 271 height 46
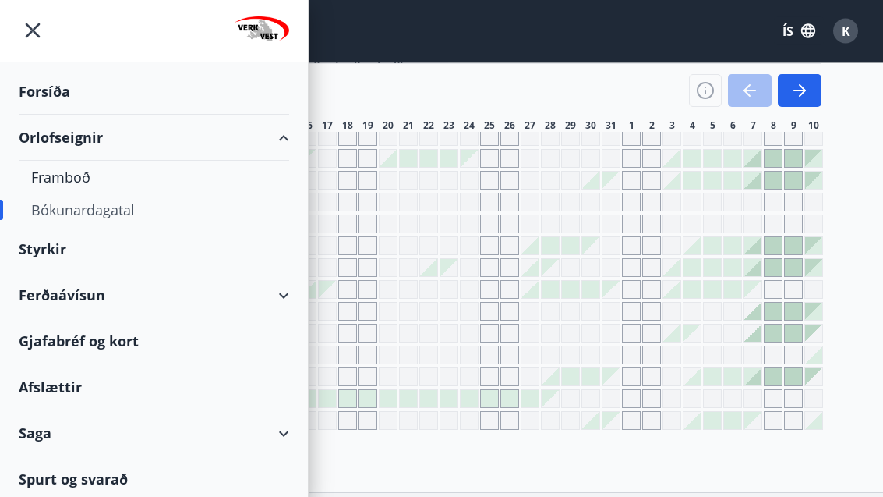
scroll to position [311, 0]
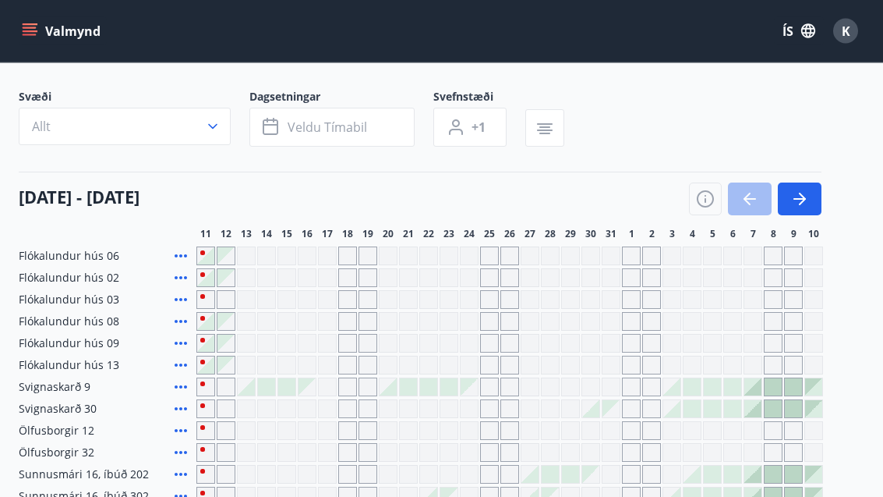
scroll to position [0, 0]
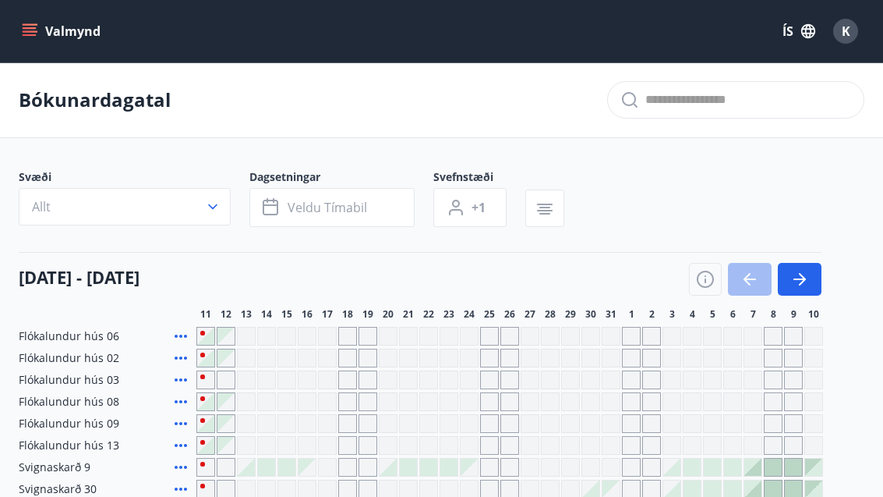
click at [35, 30] on icon "menu" at bounding box center [30, 31] width 16 height 16
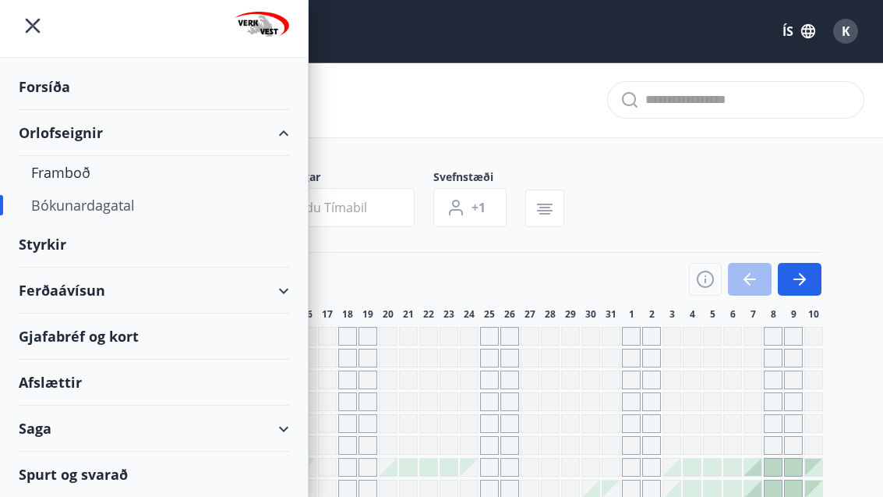
scroll to position [5, 0]
click at [274, 298] on div "Ferðaávísun" at bounding box center [154, 290] width 271 height 46
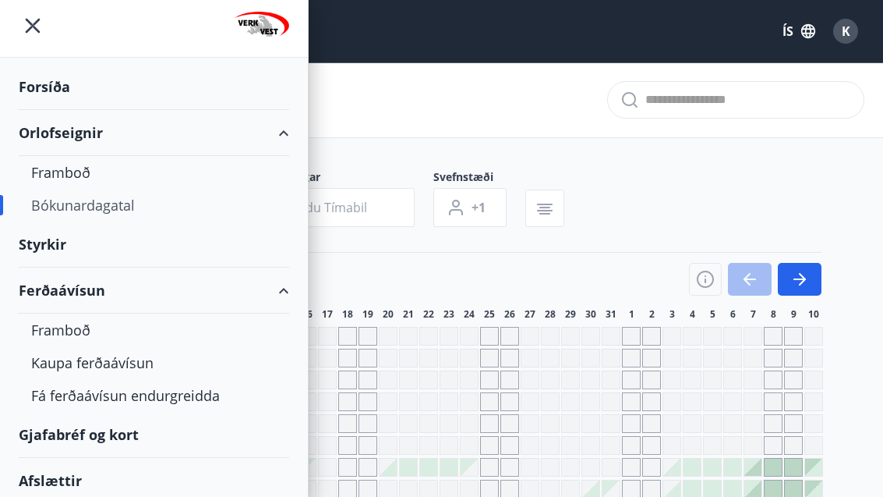
click at [61, 352] on div "Kaupa ferðaávísun" at bounding box center [154, 362] width 246 height 33
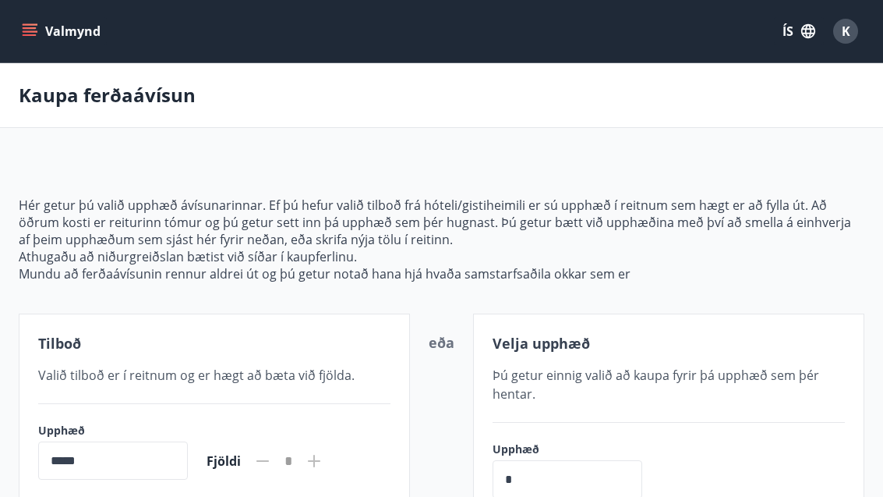
click at [38, 27] on button "Valmynd" at bounding box center [63, 31] width 88 height 28
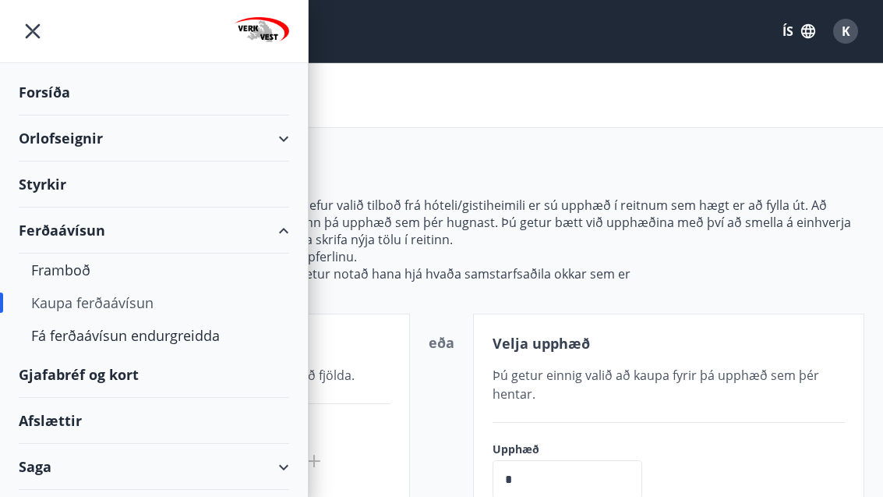
click at [25, 372] on div "Gjafabréf og kort" at bounding box center [154, 375] width 271 height 46
